Goal: Task Accomplishment & Management: Manage account settings

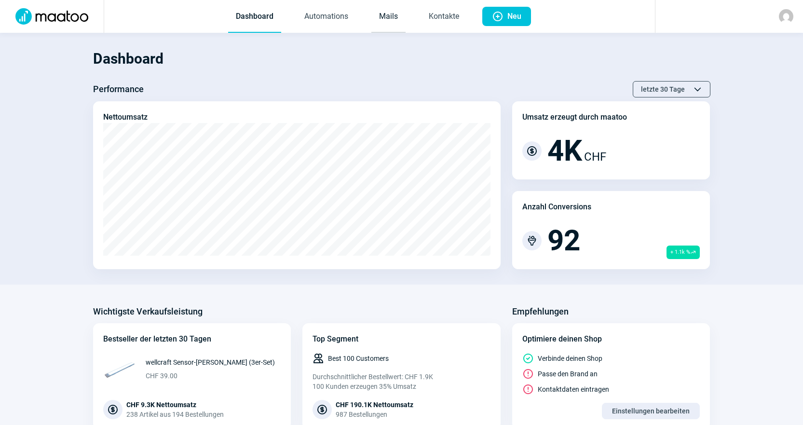
click at [384, 16] on link "Mails" at bounding box center [388, 17] width 34 height 32
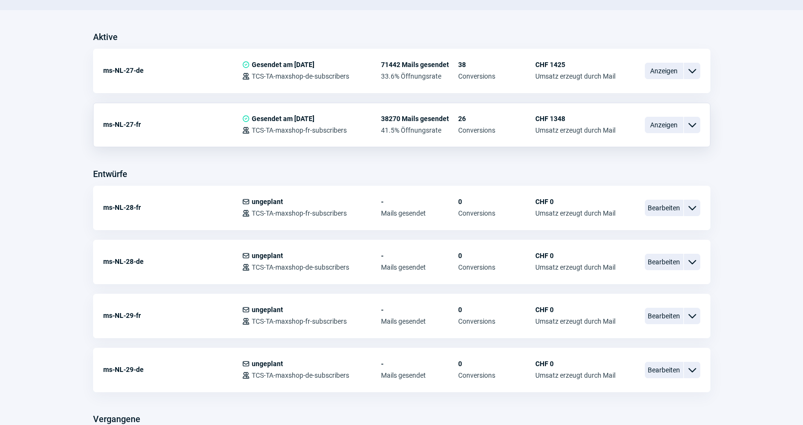
scroll to position [241, 0]
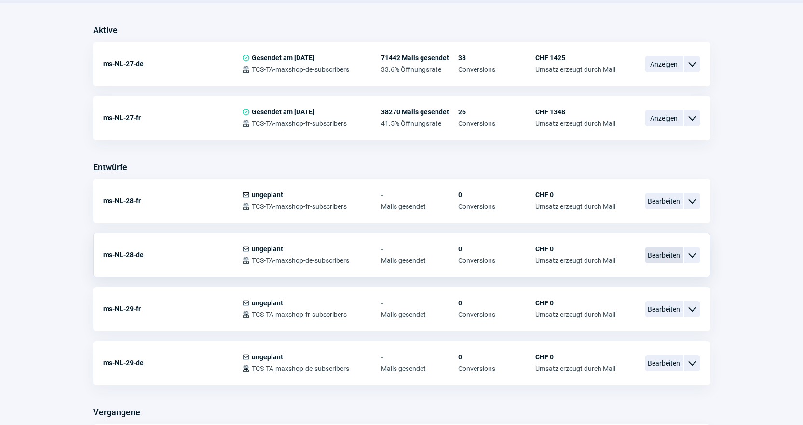
click at [657, 252] on span "Bearbeiten" at bounding box center [664, 255] width 39 height 16
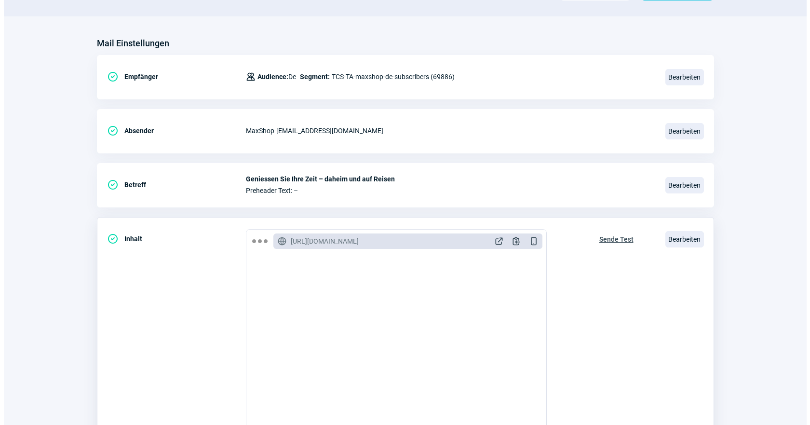
scroll to position [96, 0]
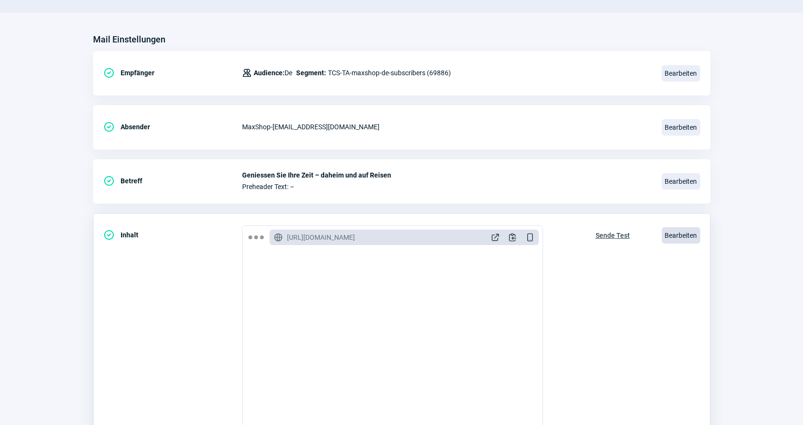
click at [687, 234] on span "Bearbeiten" at bounding box center [680, 235] width 39 height 16
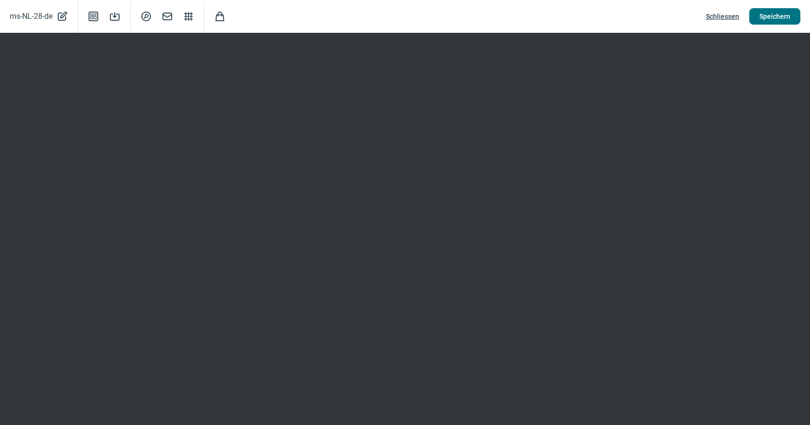
click at [763, 16] on span "Speichern" at bounding box center [774, 16] width 31 height 15
click at [726, 18] on span "Schliessen" at bounding box center [722, 16] width 33 height 15
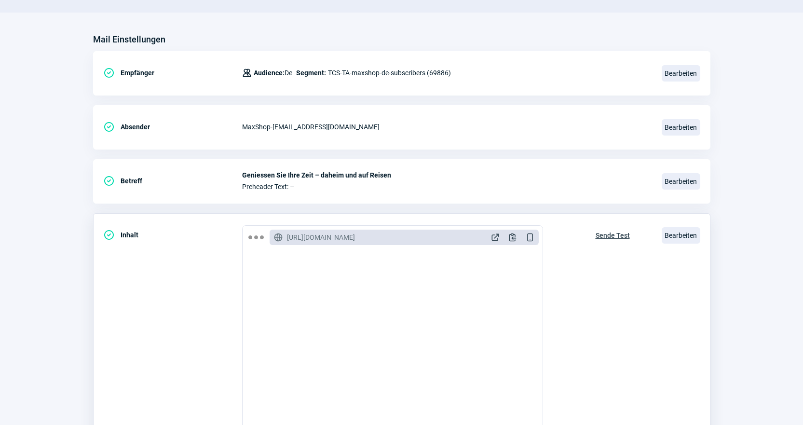
click at [617, 238] on span "Sende Test" at bounding box center [612, 235] width 34 height 15
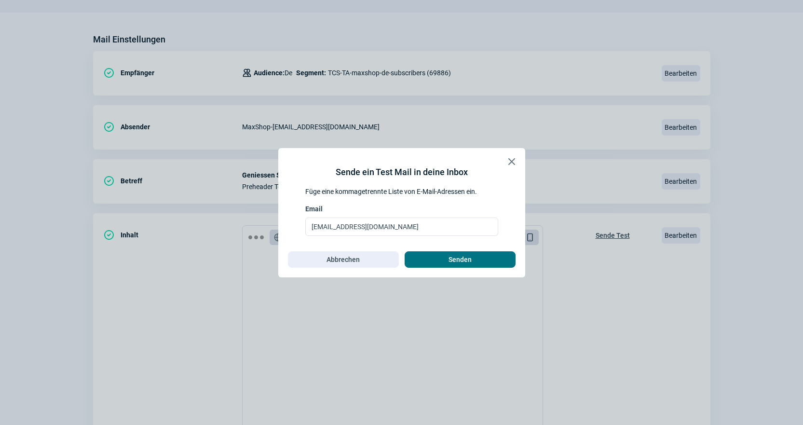
click at [484, 254] on span "Senden" at bounding box center [460, 259] width 91 height 15
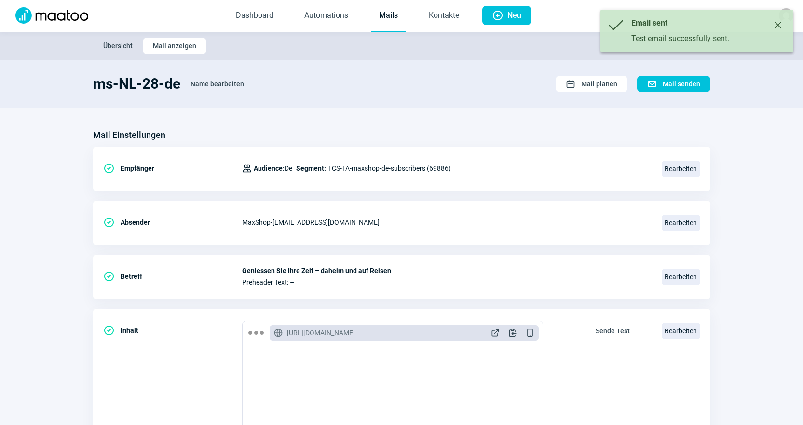
scroll to position [0, 0]
click at [394, 24] on link "Mails" at bounding box center [388, 17] width 34 height 32
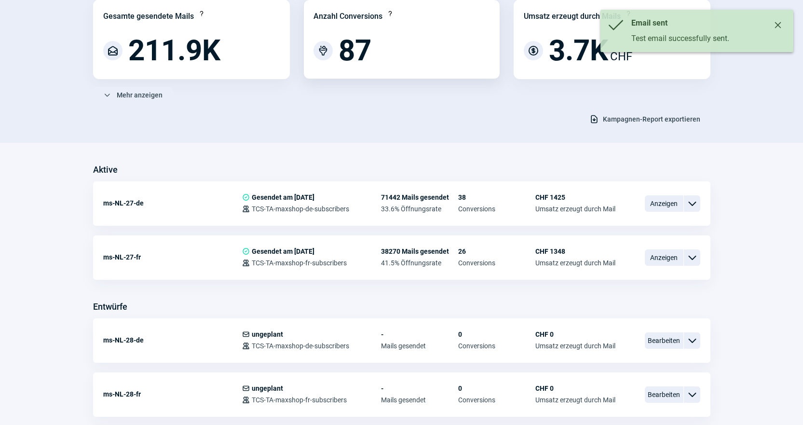
scroll to position [193, 0]
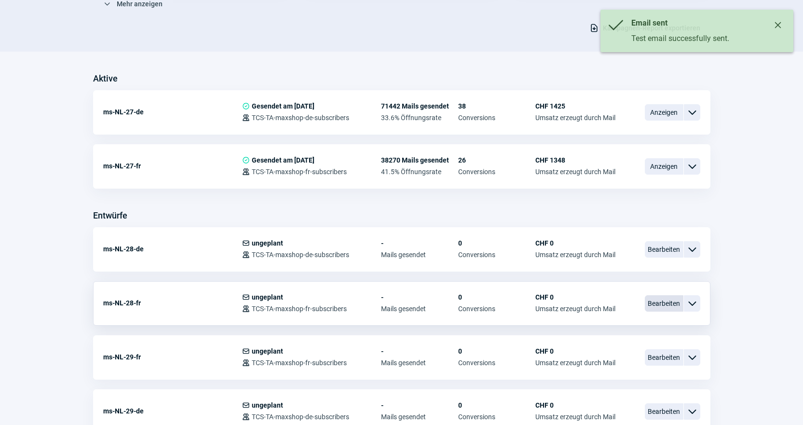
click at [673, 304] on span "Bearbeiten" at bounding box center [664, 303] width 39 height 16
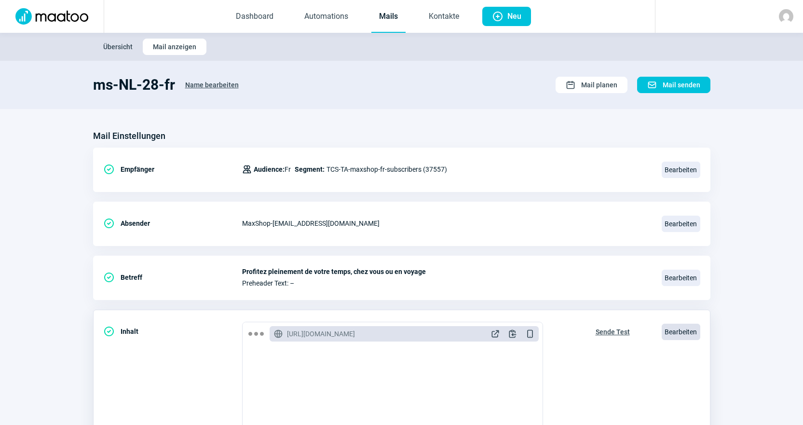
click at [681, 327] on span "Bearbeiten" at bounding box center [680, 331] width 39 height 16
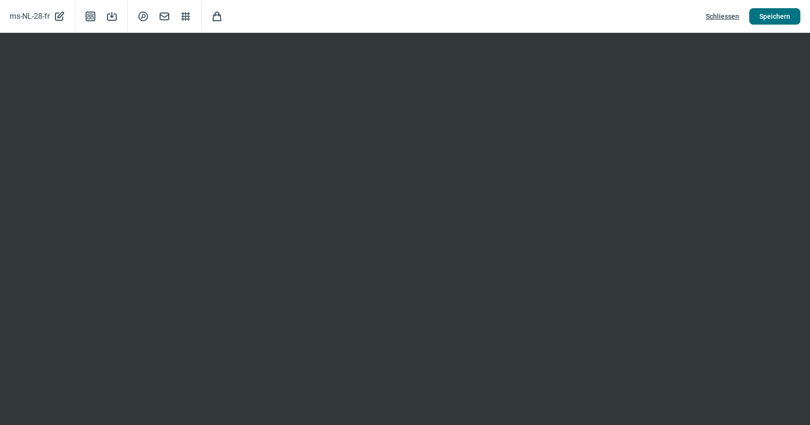
click at [764, 23] on span "Speichern" at bounding box center [774, 16] width 31 height 15
click at [759, 18] on button "Speichern" at bounding box center [774, 16] width 51 height 16
click at [729, 16] on span "Schliessen" at bounding box center [722, 16] width 33 height 15
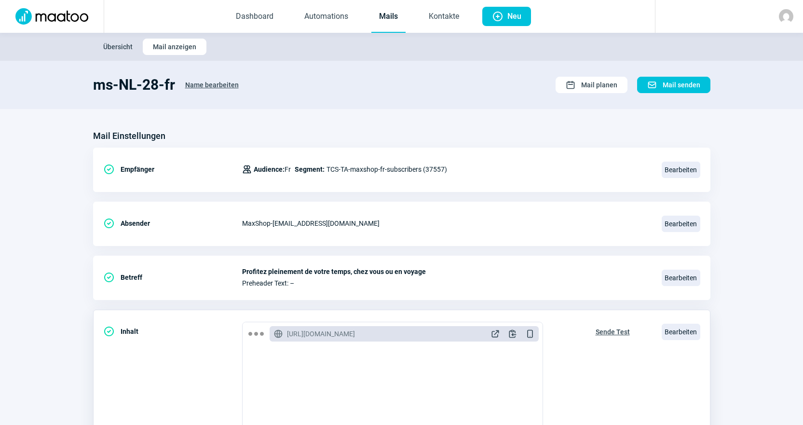
click at [607, 333] on span "Sende Test" at bounding box center [612, 331] width 34 height 15
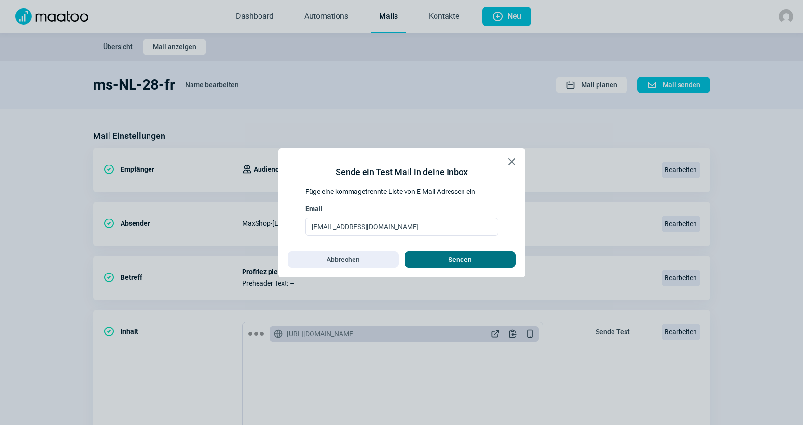
click at [494, 264] on span "Senden" at bounding box center [460, 259] width 91 height 15
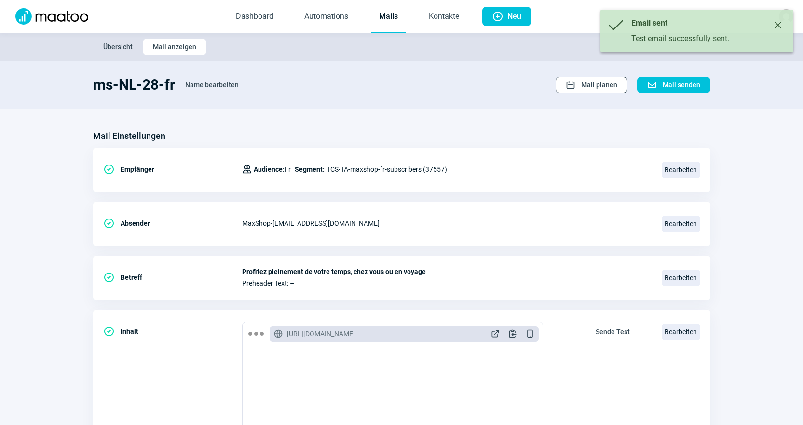
click at [587, 81] on span "Mail planen" at bounding box center [599, 84] width 36 height 15
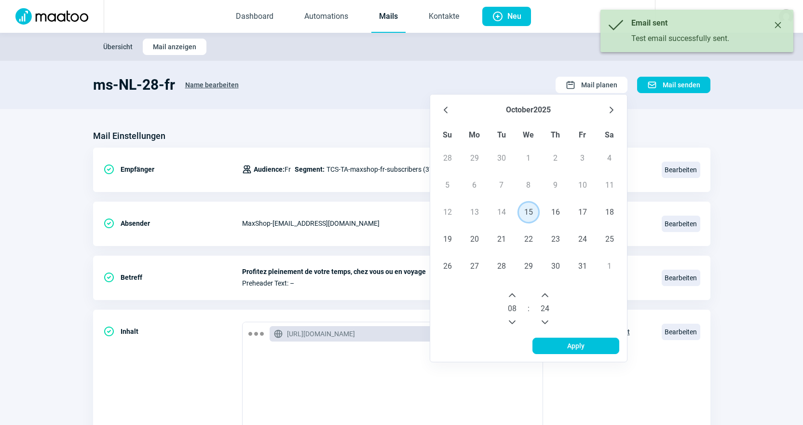
click at [528, 214] on span "15" at bounding box center [528, 211] width 19 height 19
click at [515, 293] on icon "Next Hour" at bounding box center [512, 295] width 8 height 8
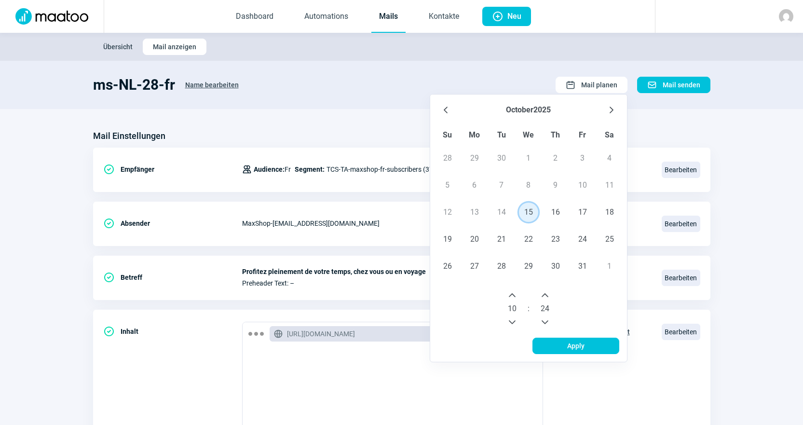
click at [546, 324] on icon "Previous Minute" at bounding box center [545, 322] width 8 height 8
click at [547, 323] on icon "Previous Minute" at bounding box center [545, 322] width 8 height 8
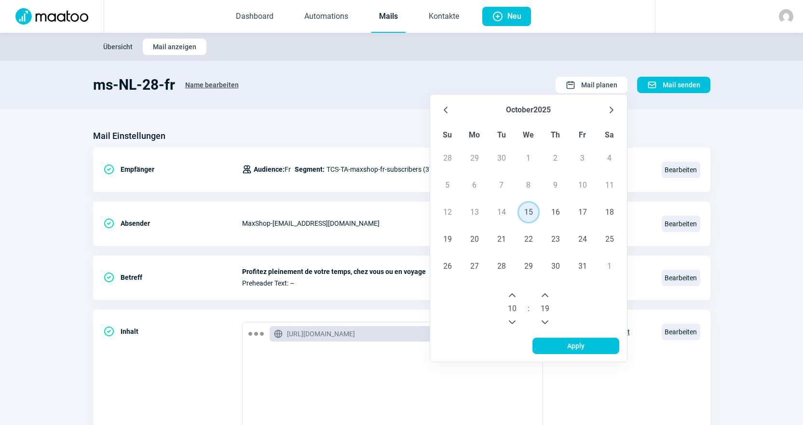
click at [547, 323] on icon "Previous Minute" at bounding box center [545, 322] width 8 height 8
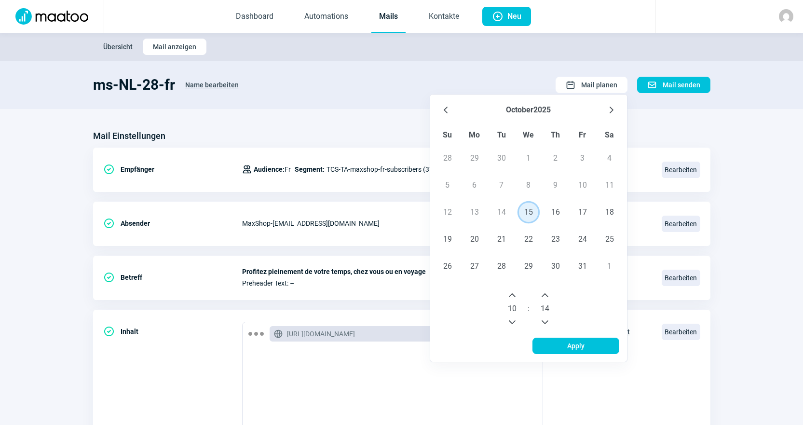
click at [547, 323] on icon "Previous Minute" at bounding box center [545, 322] width 8 height 8
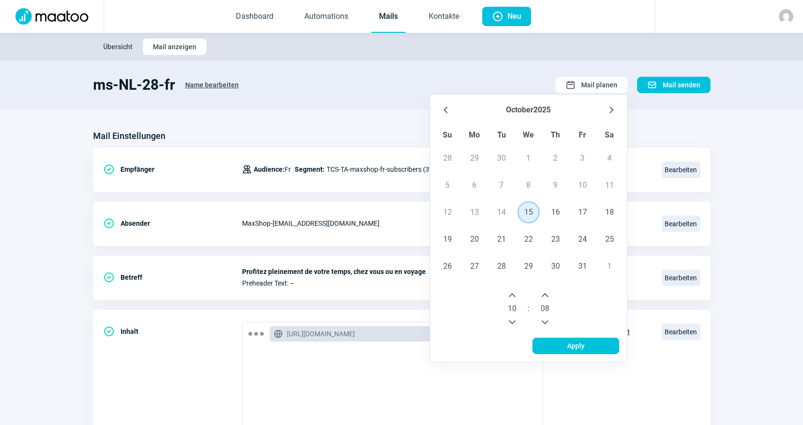
click at [547, 323] on icon "Previous Minute" at bounding box center [545, 322] width 8 height 8
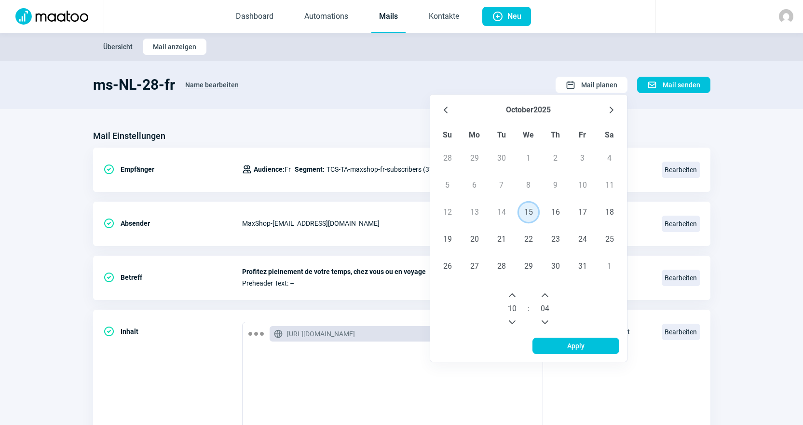
click at [547, 323] on icon "Previous Minute" at bounding box center [545, 322] width 8 height 8
click at [563, 347] on span "Apply" at bounding box center [575, 345] width 67 height 15
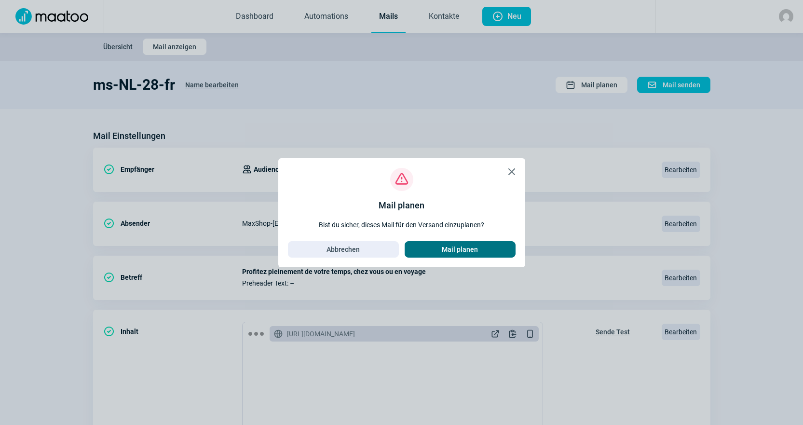
click at [447, 249] on span "Mail planen" at bounding box center [460, 249] width 36 height 15
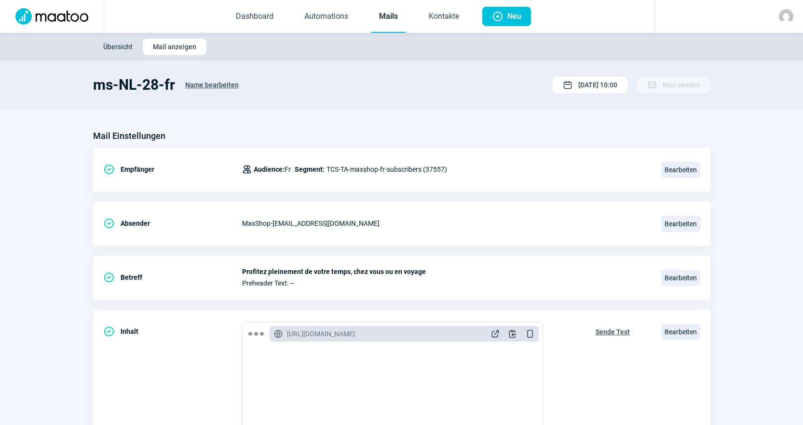
click at [384, 19] on link "Mails" at bounding box center [388, 17] width 34 height 32
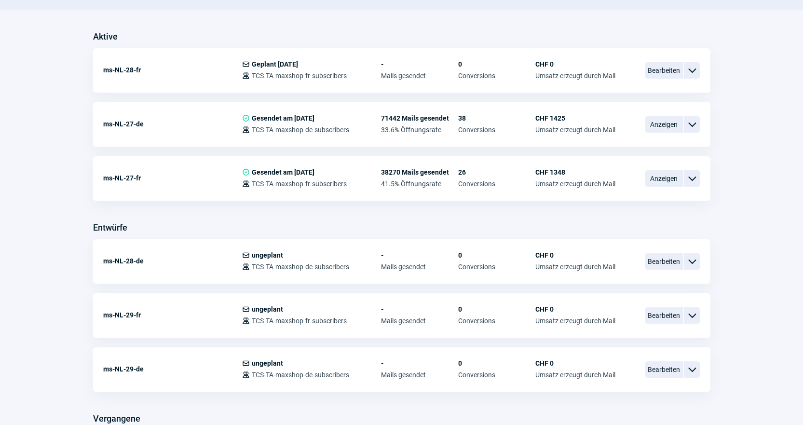
scroll to position [241, 0]
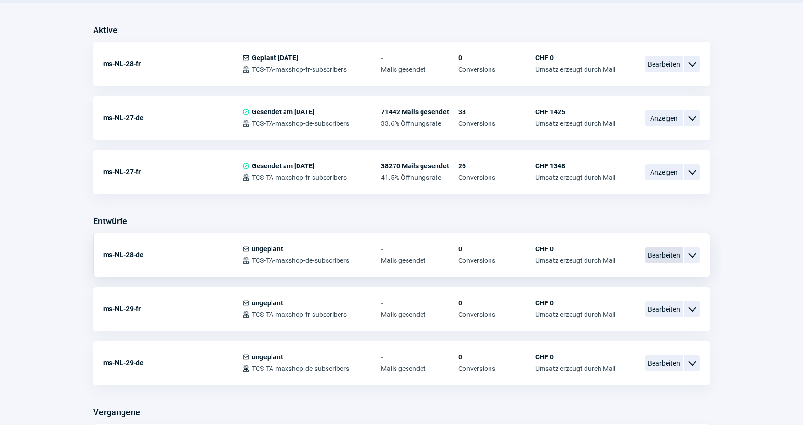
click at [660, 253] on span "Bearbeiten" at bounding box center [664, 255] width 39 height 16
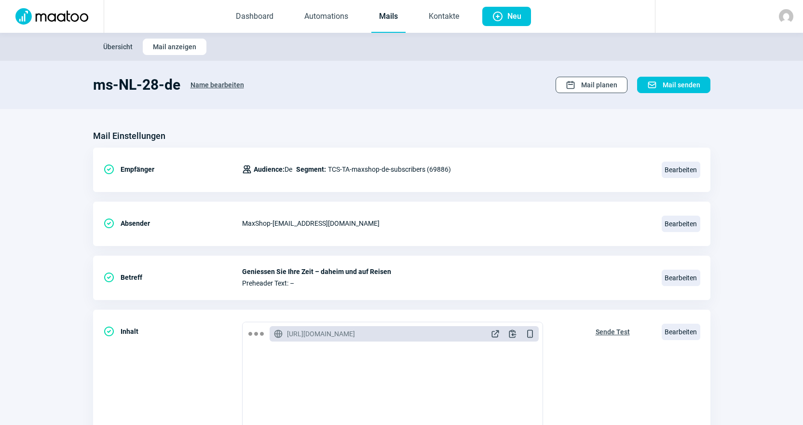
click at [592, 91] on span "Mail planen" at bounding box center [599, 84] width 36 height 15
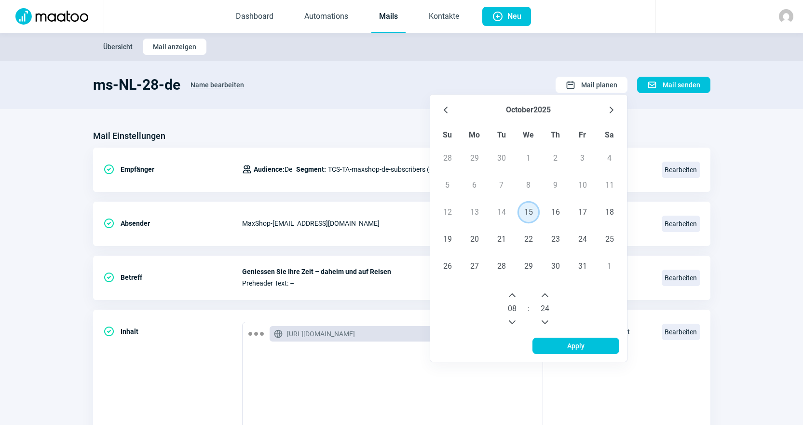
click at [531, 213] on span "15" at bounding box center [528, 211] width 19 height 19
click at [513, 299] on button "Next Hour" at bounding box center [511, 294] width 15 height 15
click at [516, 317] on button "Previous Hour" at bounding box center [511, 321] width 15 height 15
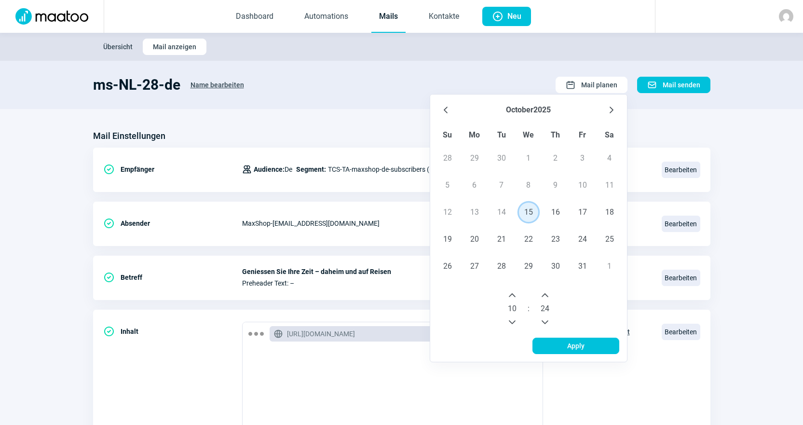
click at [546, 321] on icon "Previous Minute" at bounding box center [545, 322] width 8 height 8
click at [547, 321] on icon "Previous Minute" at bounding box center [545, 322] width 8 height 8
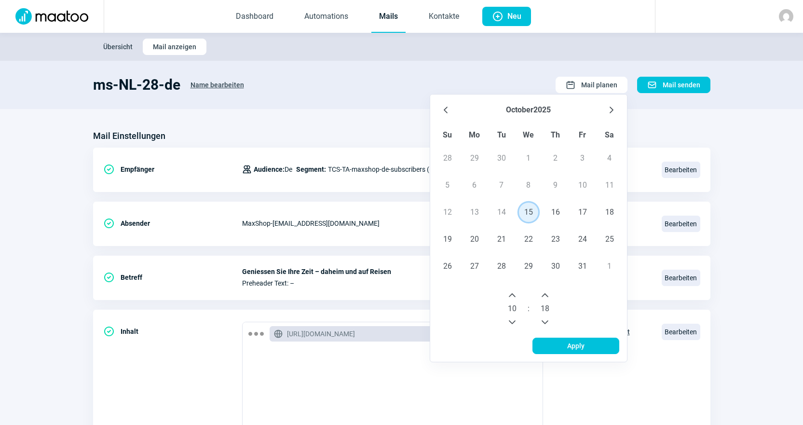
click at [547, 321] on icon "Previous Minute" at bounding box center [545, 322] width 8 height 8
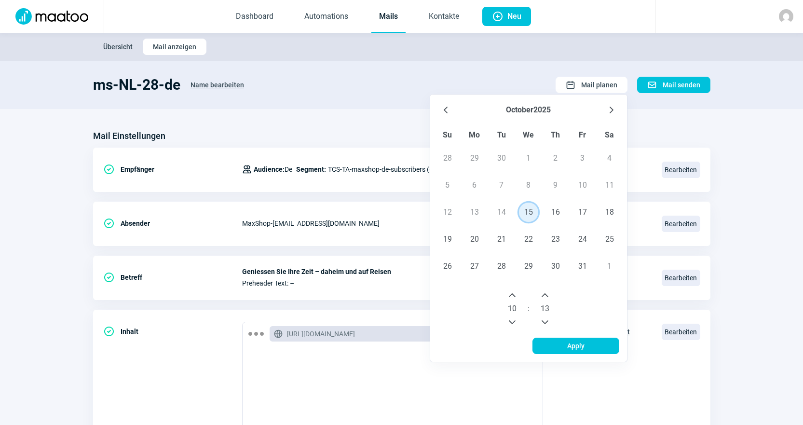
click at [547, 321] on icon "Previous Minute" at bounding box center [545, 322] width 8 height 8
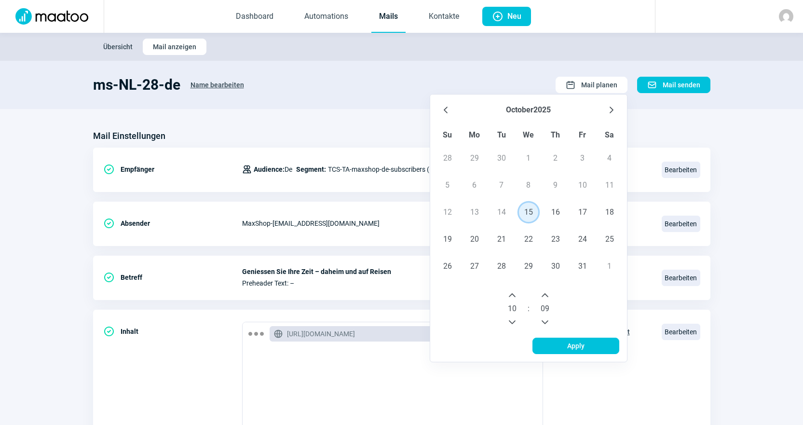
click at [547, 321] on icon "Previous Minute" at bounding box center [545, 322] width 8 height 8
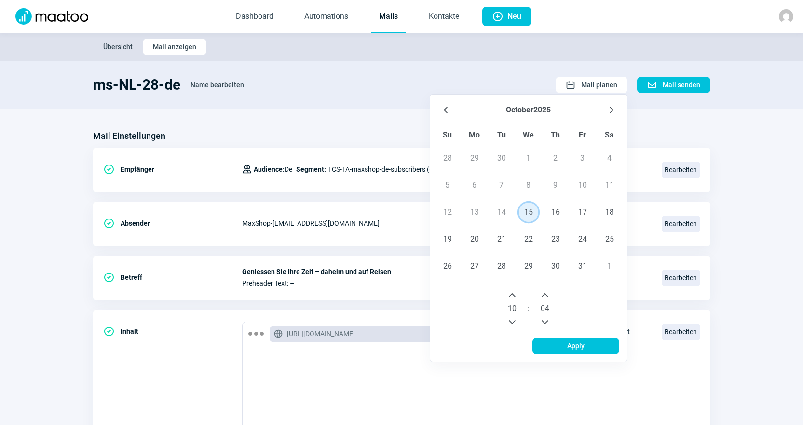
click at [547, 321] on icon "Previous Minute" at bounding box center [545, 322] width 8 height 8
click at [544, 318] on icon "Previous Minute" at bounding box center [545, 322] width 8 height 8
click at [575, 350] on span "Apply" at bounding box center [575, 345] width 17 height 15
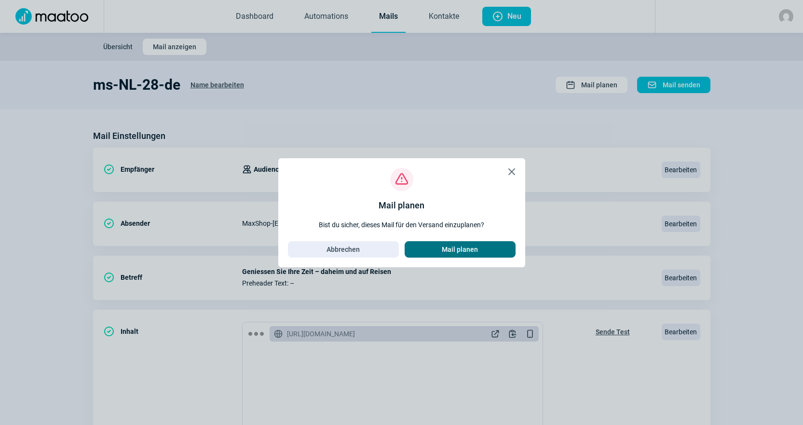
click at [462, 250] on span "Mail planen" at bounding box center [460, 249] width 36 height 15
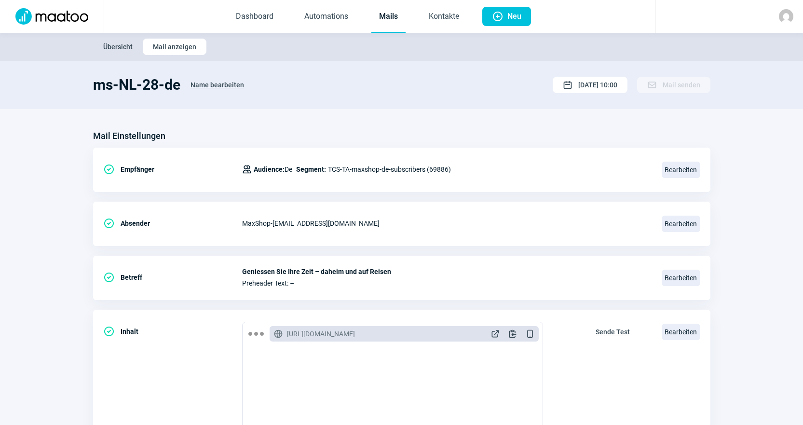
click at [374, 23] on link "Mails" at bounding box center [388, 17] width 34 height 32
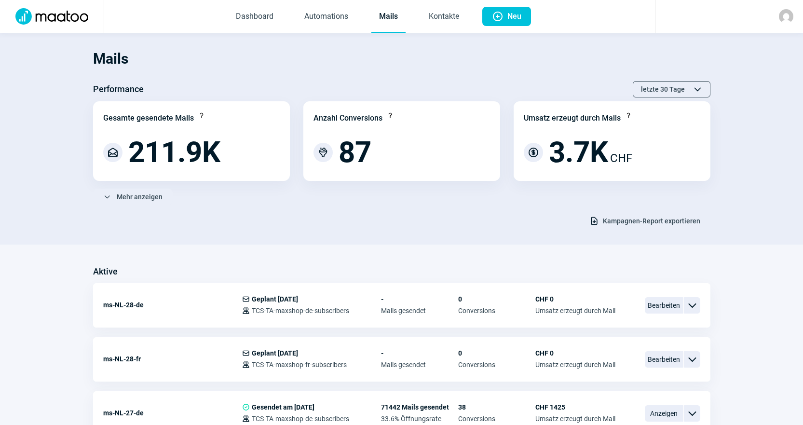
click at [395, 197] on div "ChevronDown icon Mehr anzeigen" at bounding box center [401, 196] width 617 height 16
